Goal: Transaction & Acquisition: Subscribe to service/newsletter

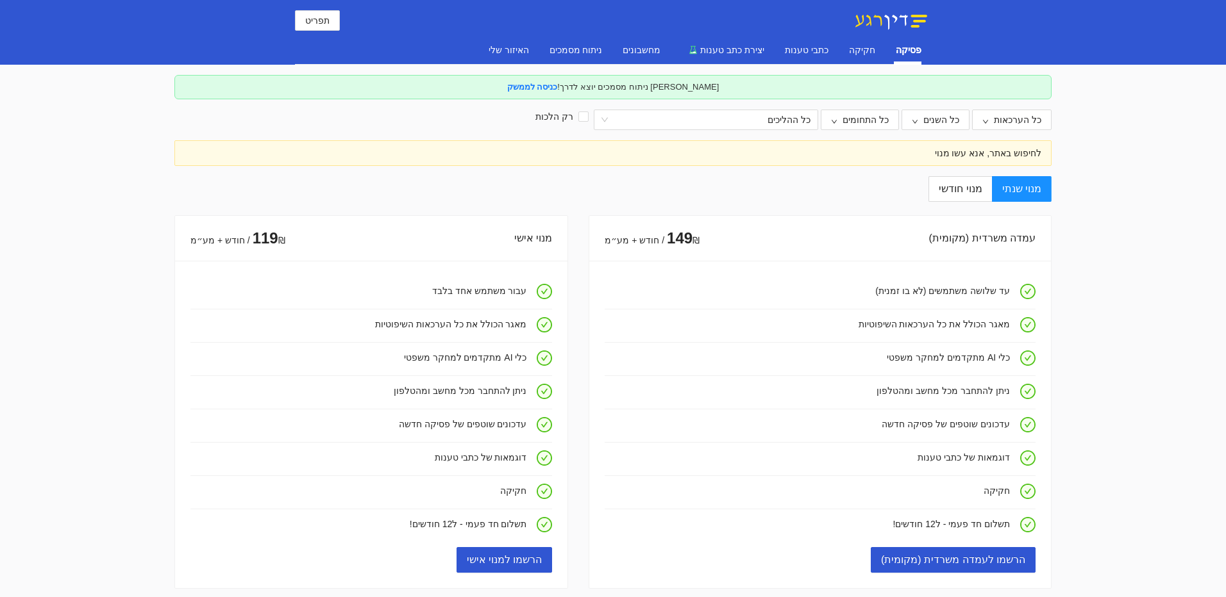
click at [915, 92] on div "[PERSON_NAME] ניתוח מסמכים יוצא לדרך! כניסה לממשק" at bounding box center [612, 87] width 877 height 24
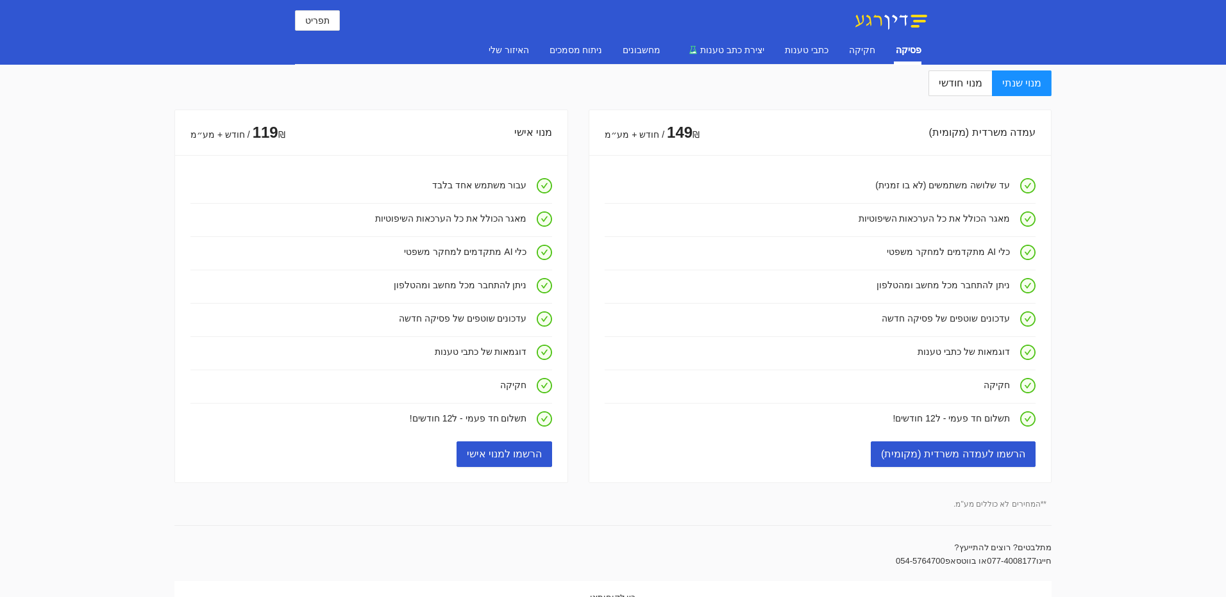
scroll to position [128, 0]
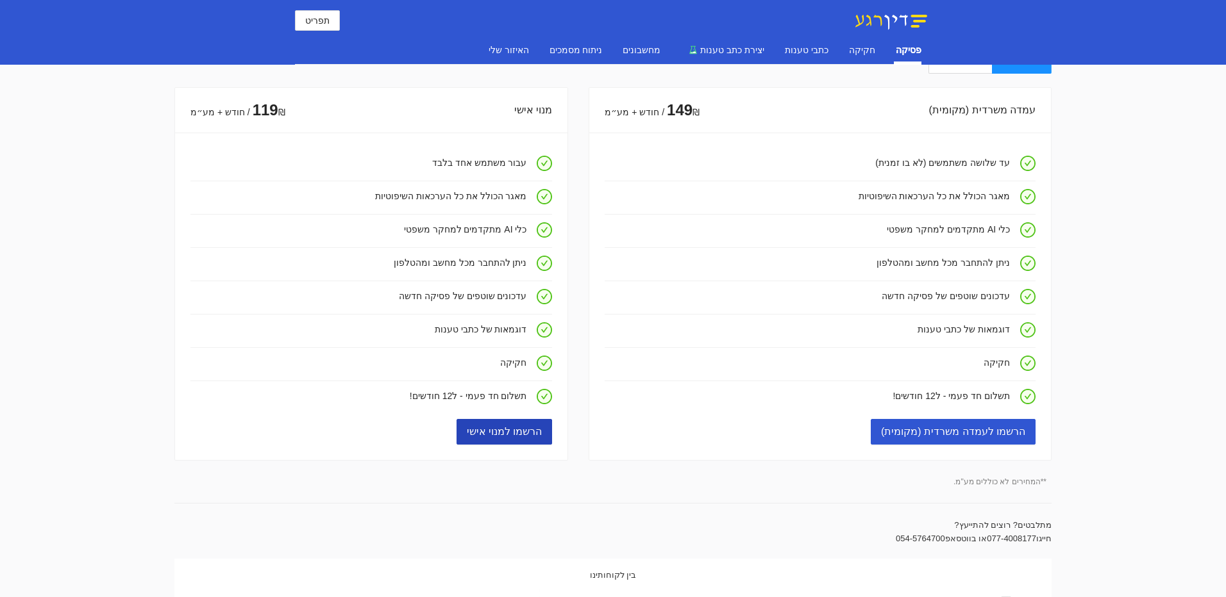
click at [504, 440] on span "הרשמו למנוי אישי" at bounding box center [505, 432] width 76 height 16
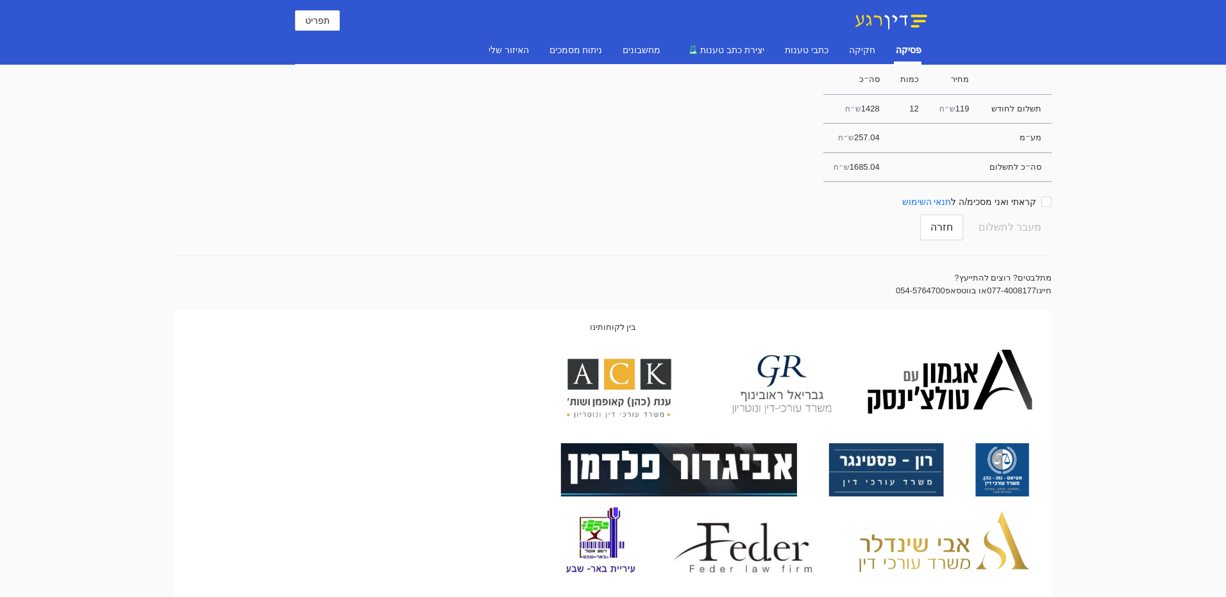
scroll to position [0, 0]
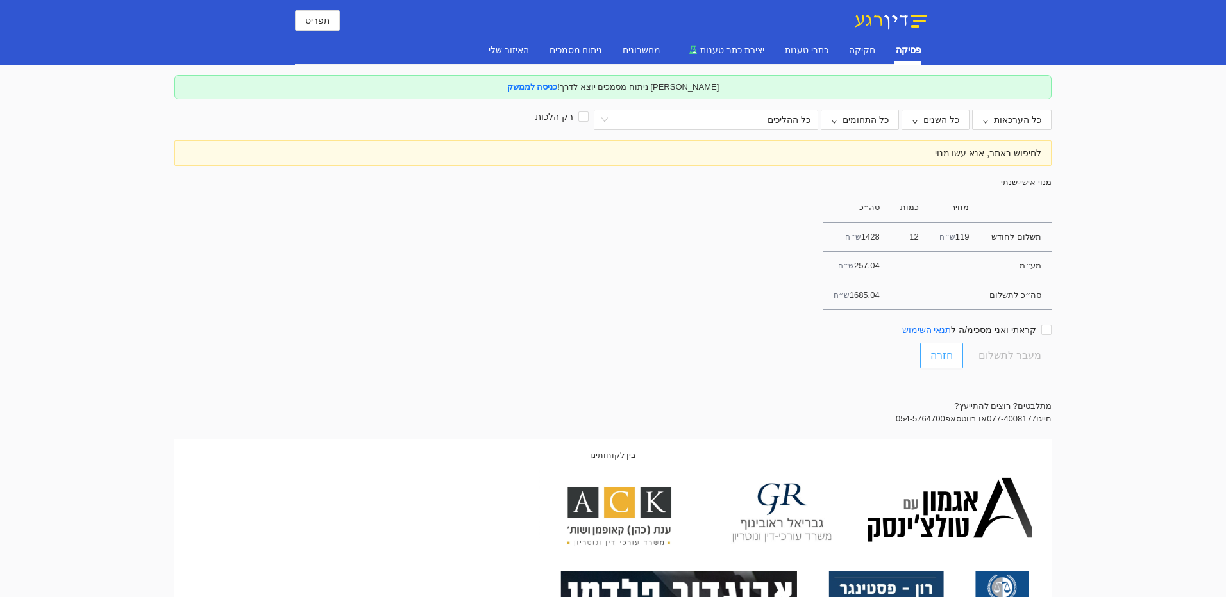
click at [944, 363] on span "חזרה" at bounding box center [941, 355] width 22 height 16
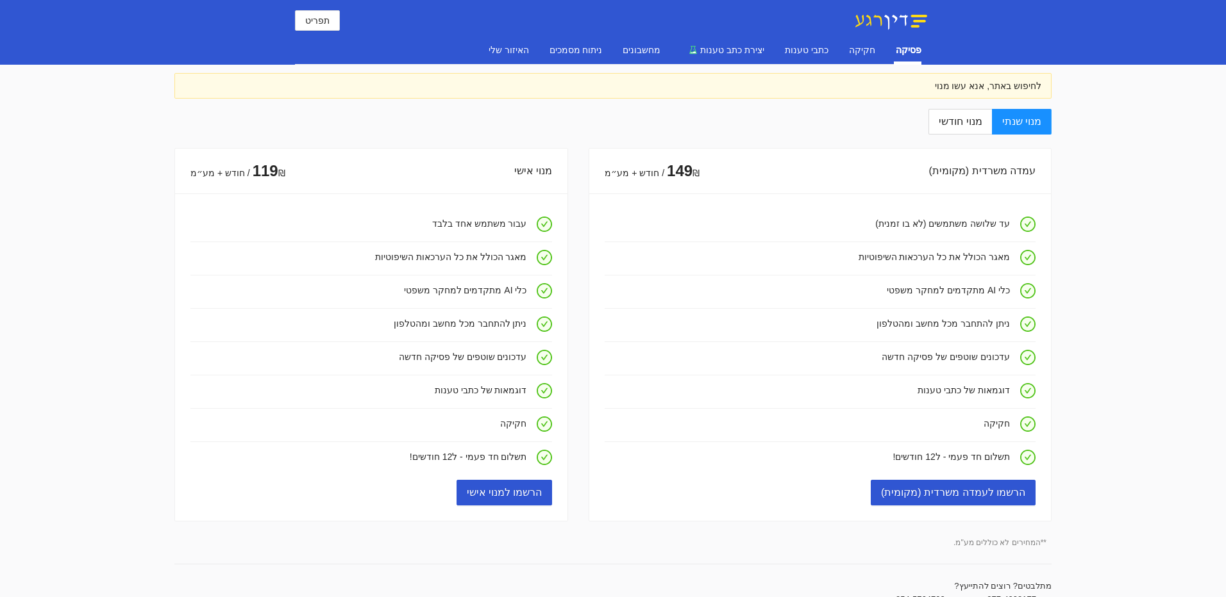
scroll to position [208, 0]
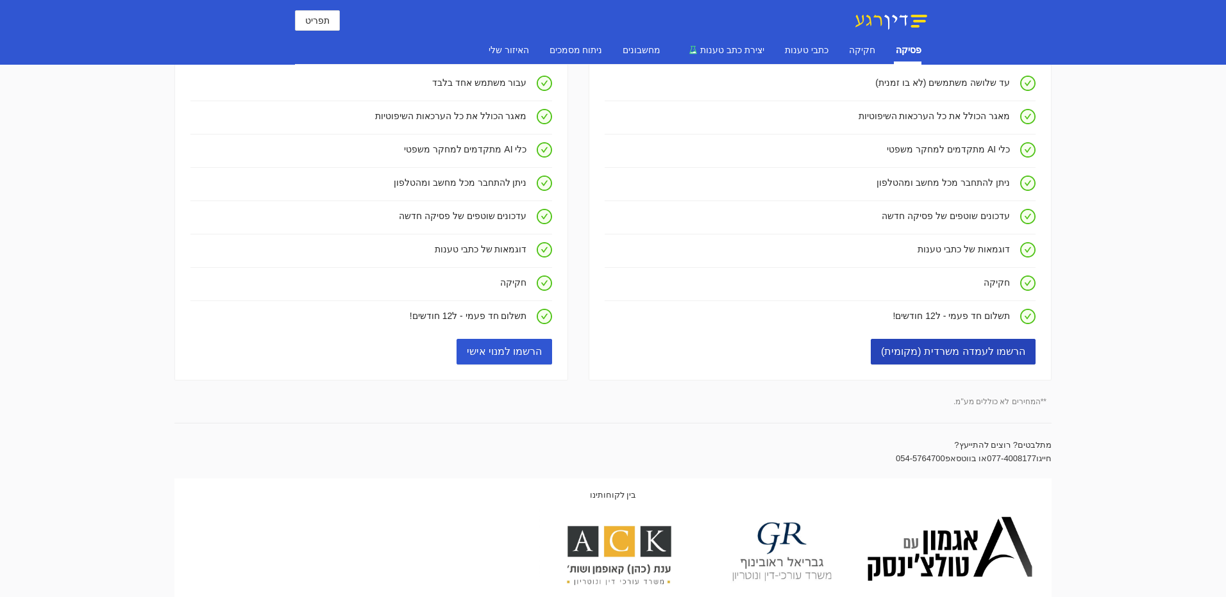
click at [959, 360] on span "הרשמו לעמדה משרדית (מקומית)" at bounding box center [953, 352] width 144 height 16
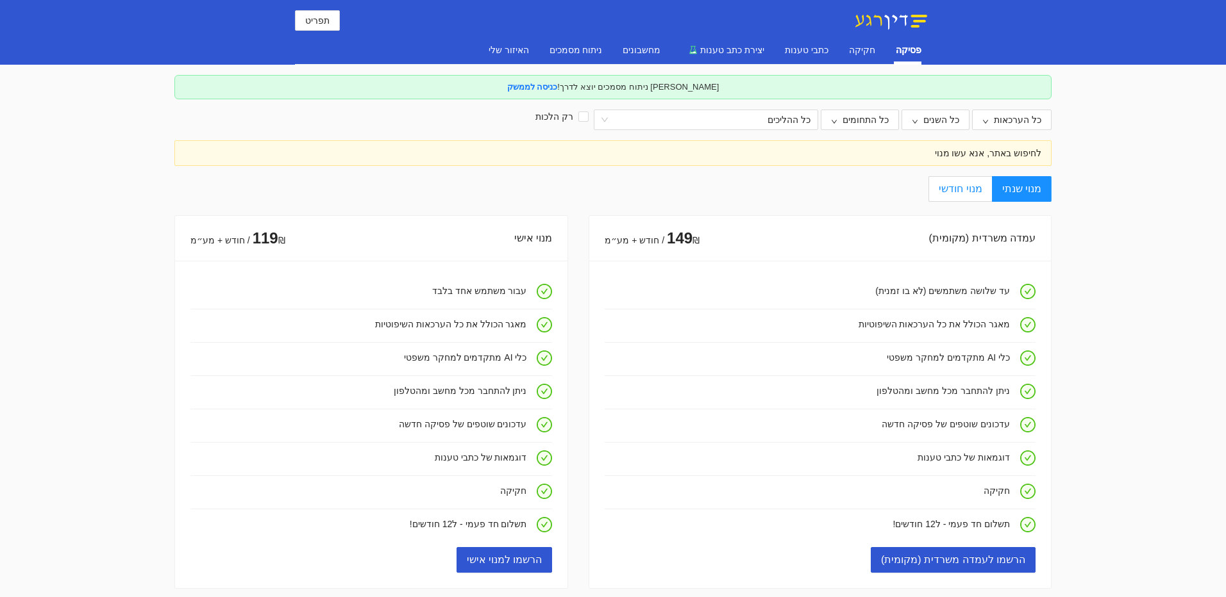
click at [963, 194] on span "מנוי חודשי" at bounding box center [959, 188] width 43 height 11
click at [990, 190] on input "מנוי חודשי" at bounding box center [990, 189] width 1 height 1
radio input "true"
radio input "false"
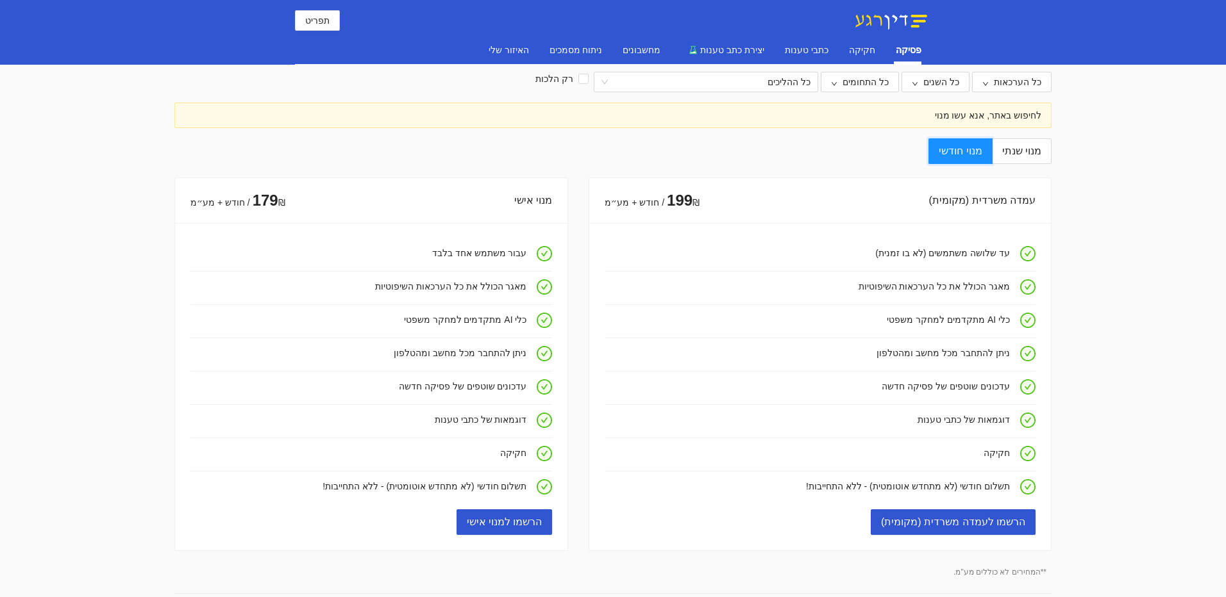
scroll to position [160, 0]
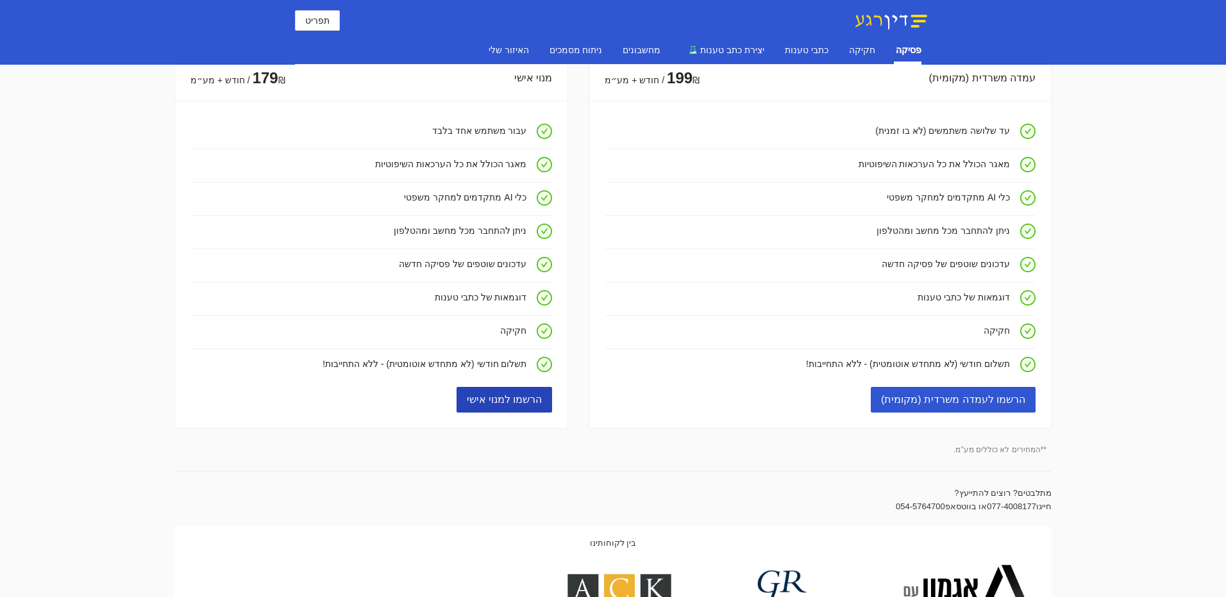
click at [504, 408] on span "הרשמו למנוי אישי" at bounding box center [505, 400] width 76 height 16
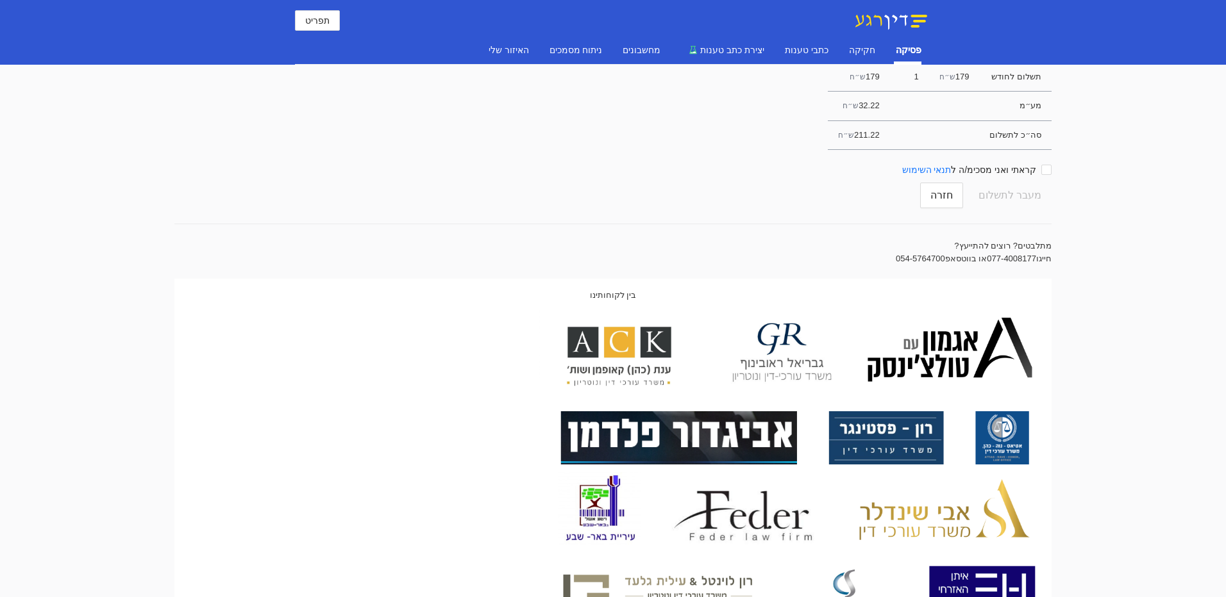
scroll to position [0, 0]
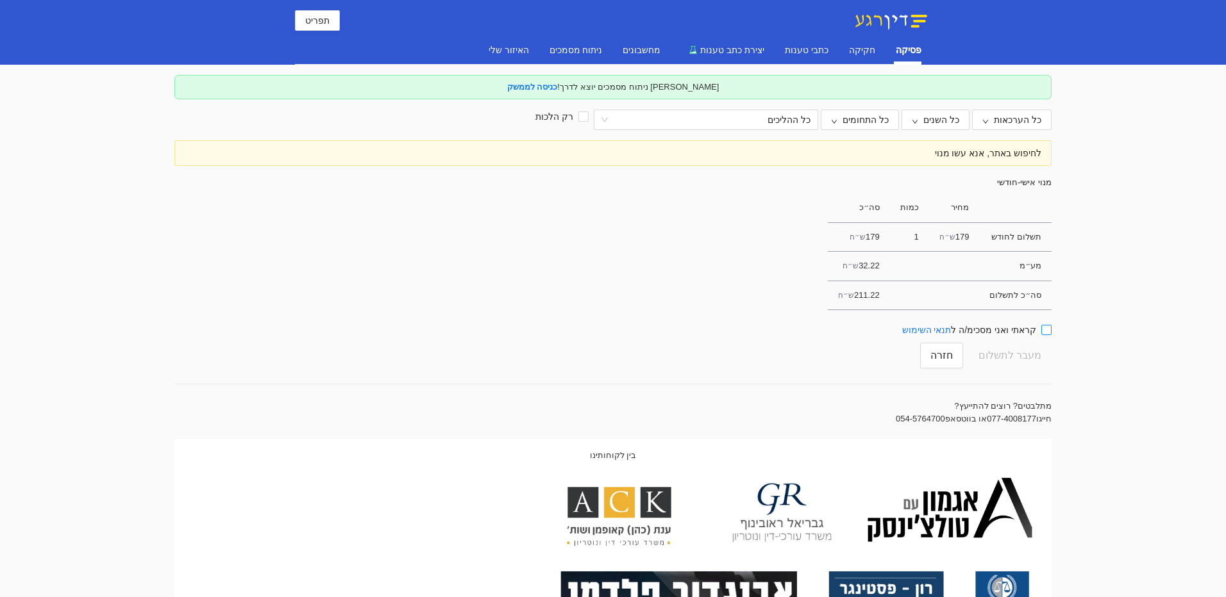
click at [1051, 335] on input "קראתי ואני מסכימ/ה ל תנאי השימוש" at bounding box center [1046, 330] width 10 height 10
checkbox input "true"
click at [1018, 368] on span "מעבר לתשלום" at bounding box center [1009, 356] width 63 height 24
click at [488, 47] on div "האיזור שלי" at bounding box center [508, 50] width 40 height 14
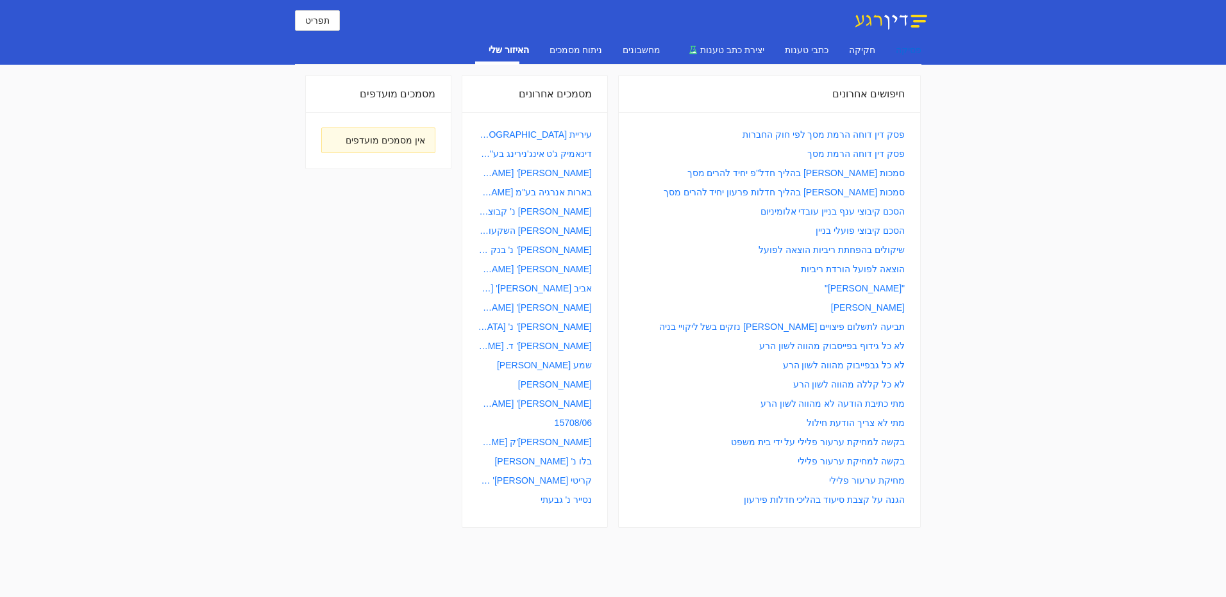
click at [919, 44] on div "פסיקה" at bounding box center [909, 50] width 26 height 14
